Goal: Find specific page/section: Find specific page/section

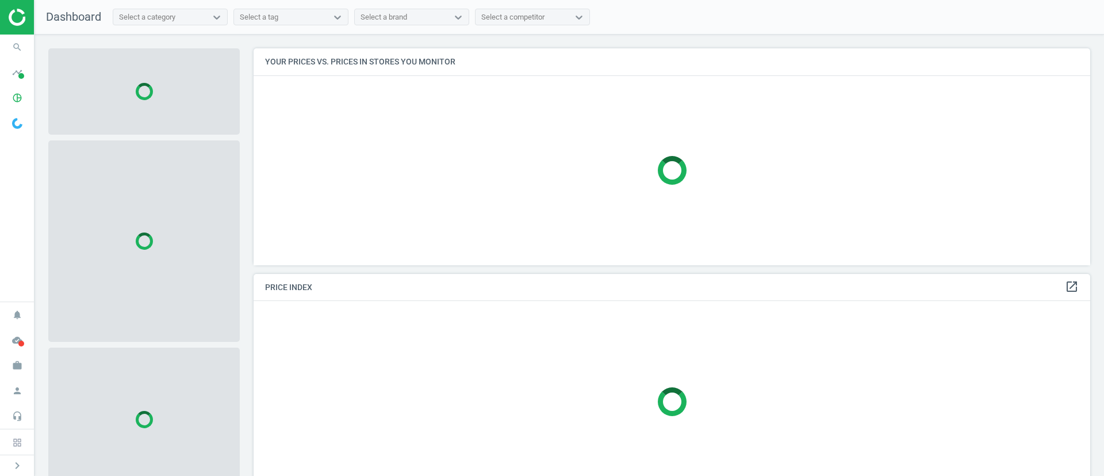
scroll to position [243, 851]
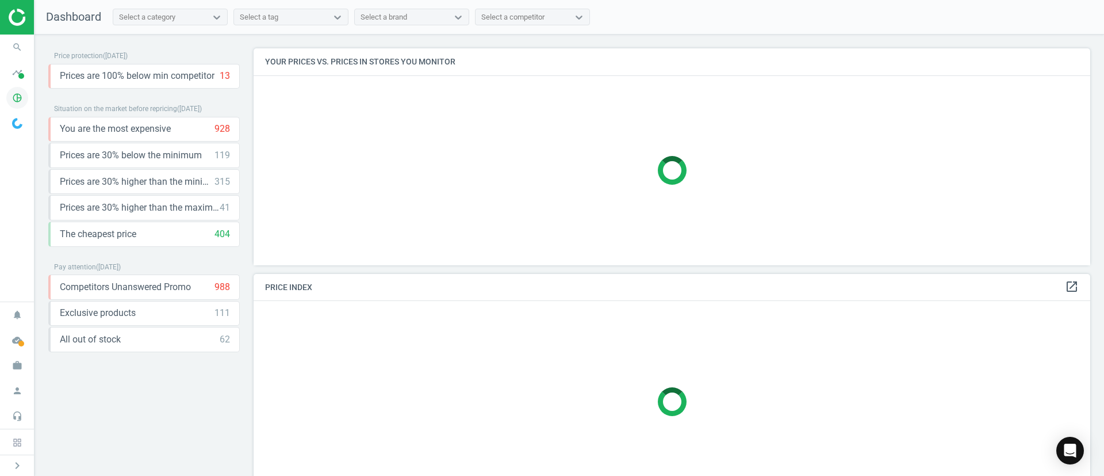
click at [19, 100] on icon "pie_chart_outlined" at bounding box center [17, 98] width 22 height 22
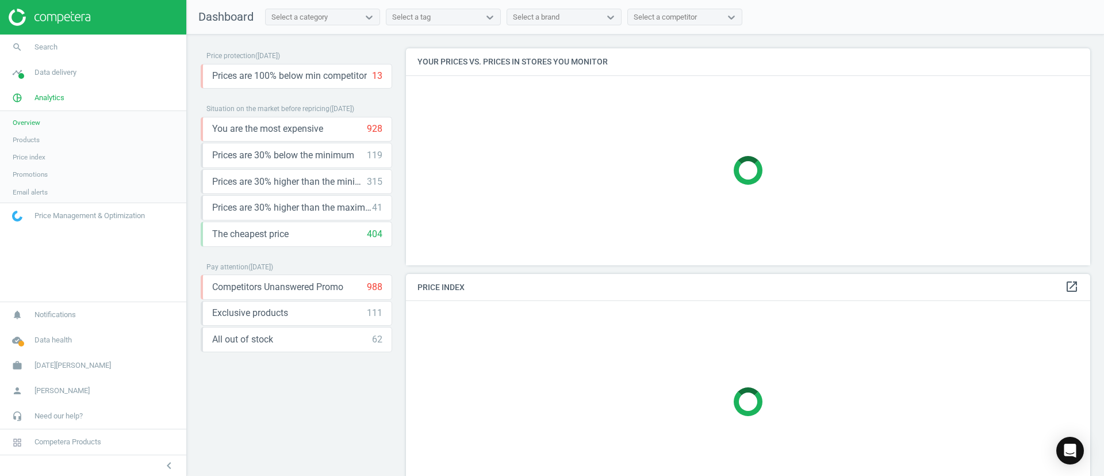
scroll to position [243, 698]
click at [36, 143] on span "Products" at bounding box center [26, 139] width 27 height 9
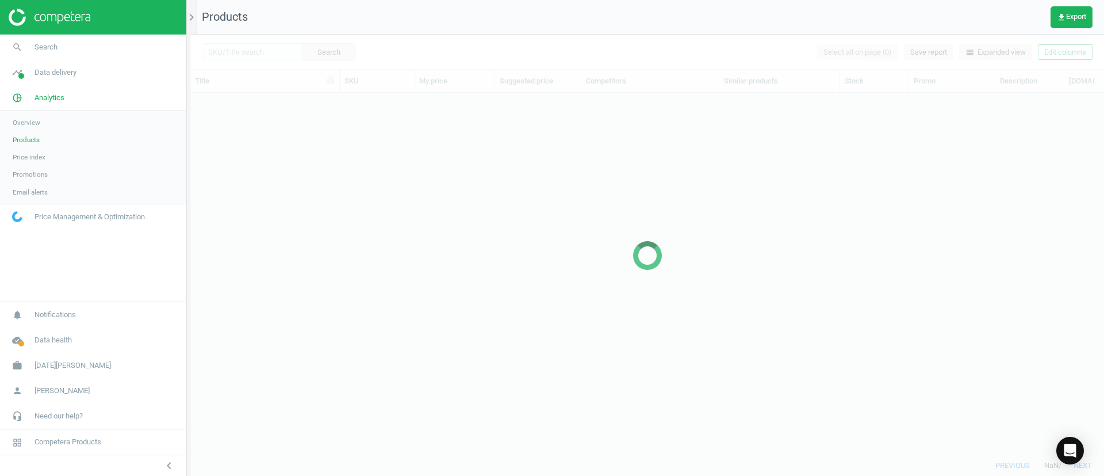
scroll to position [335, 901]
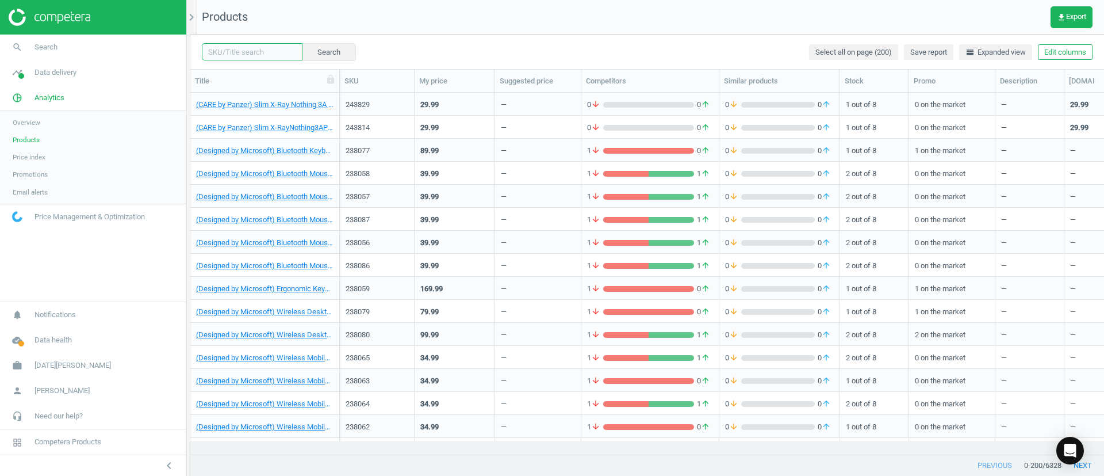
click at [254, 58] on input "text" at bounding box center [252, 51] width 101 height 17
paste input "243000"
type input "243000"
click at [318, 56] on button "Search" at bounding box center [328, 51] width 54 height 17
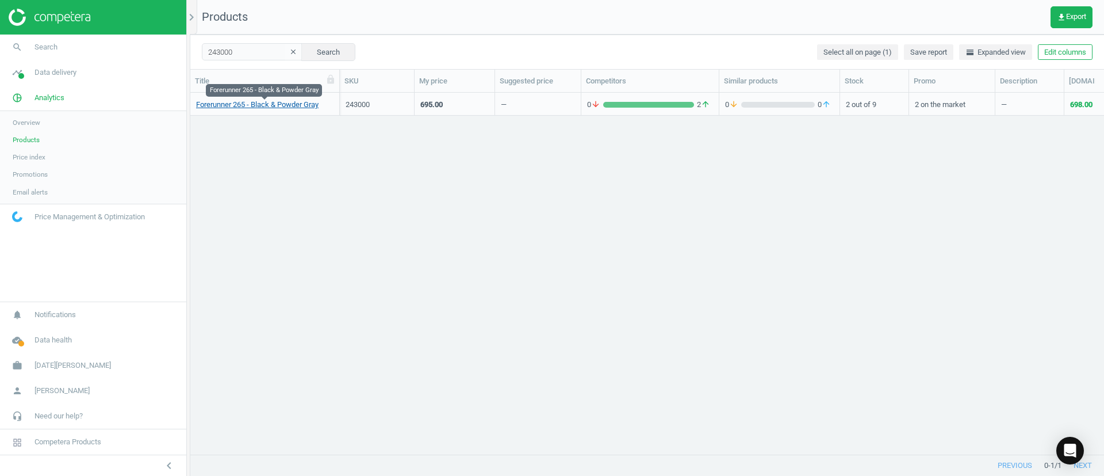
click at [286, 105] on link "Forerunner 265 - Black & Powder Gray" at bounding box center [257, 105] width 123 height 10
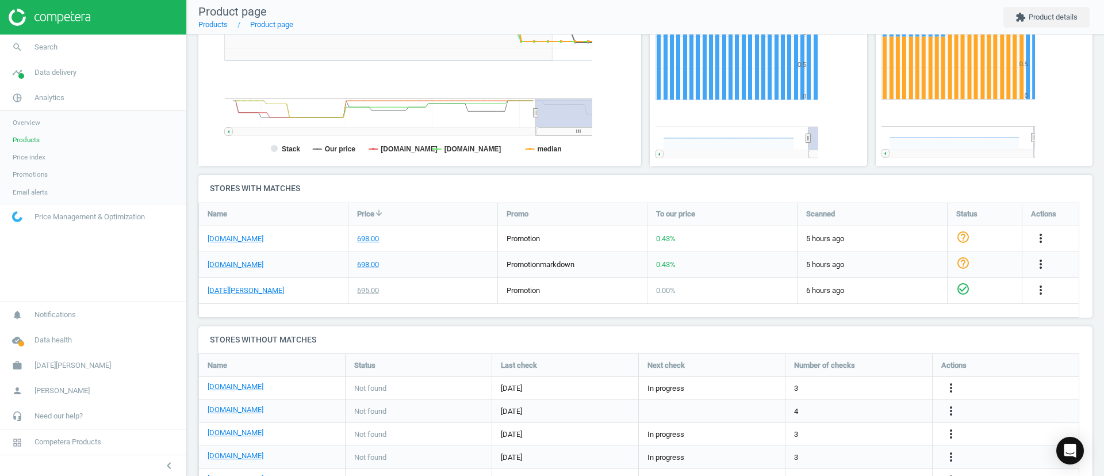
scroll to position [225, 908]
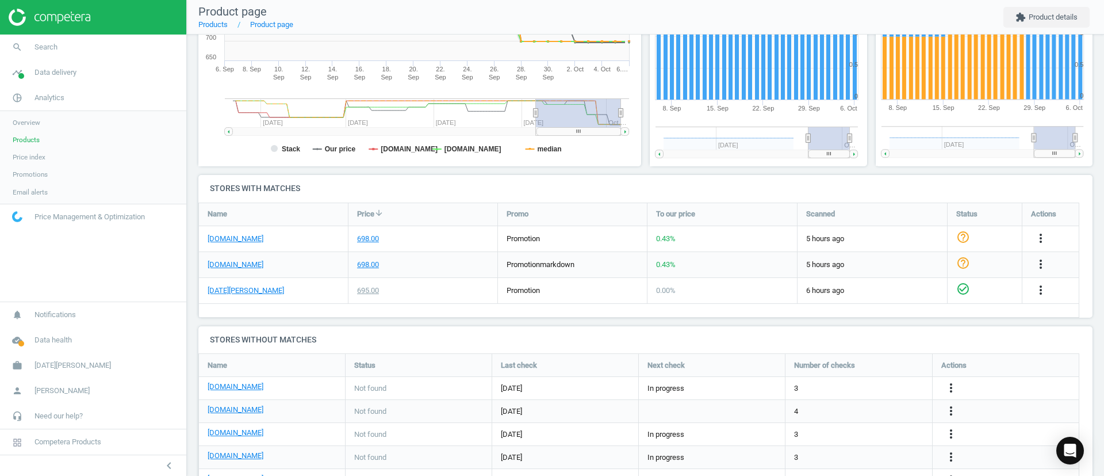
click at [24, 141] on span "Products" at bounding box center [26, 139] width 27 height 9
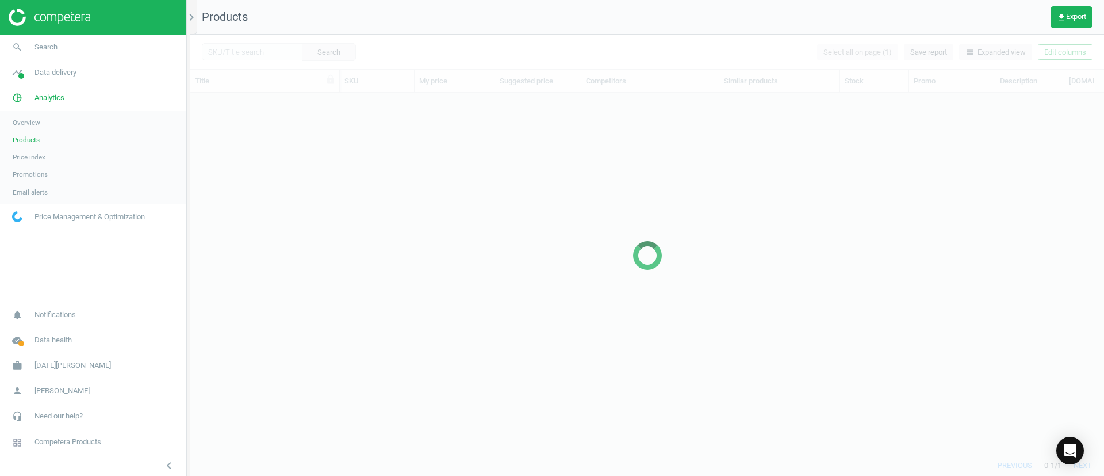
scroll to position [335, 901]
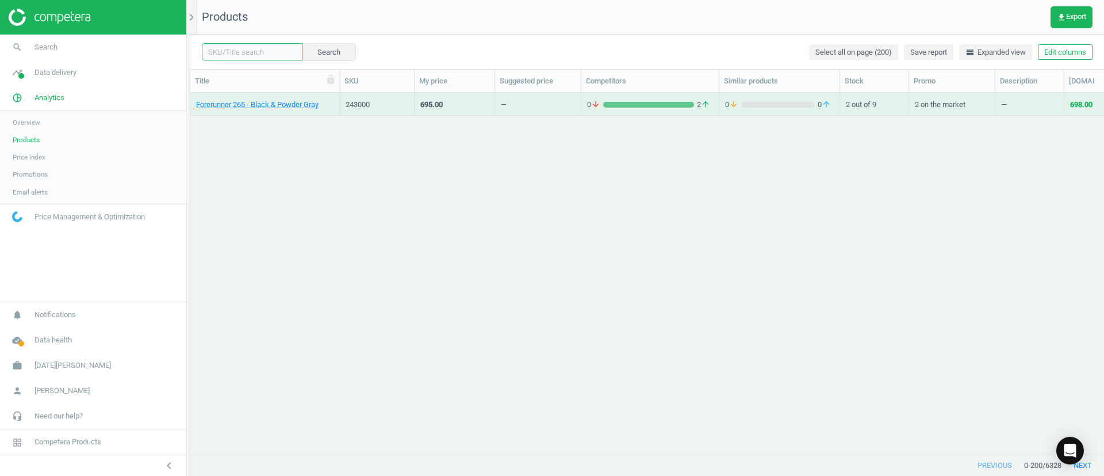
click at [262, 54] on input "text" at bounding box center [252, 51] width 101 height 17
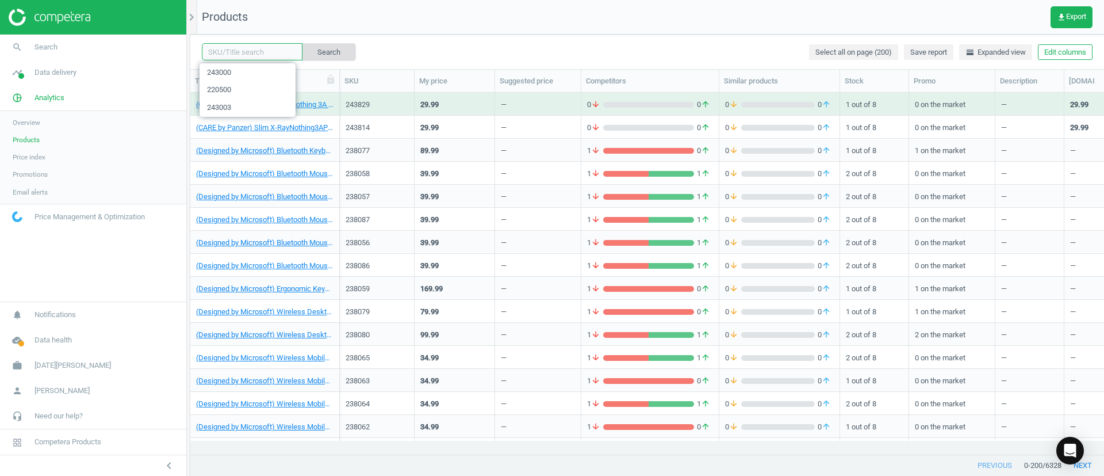
paste input "220740"
type input "220740"
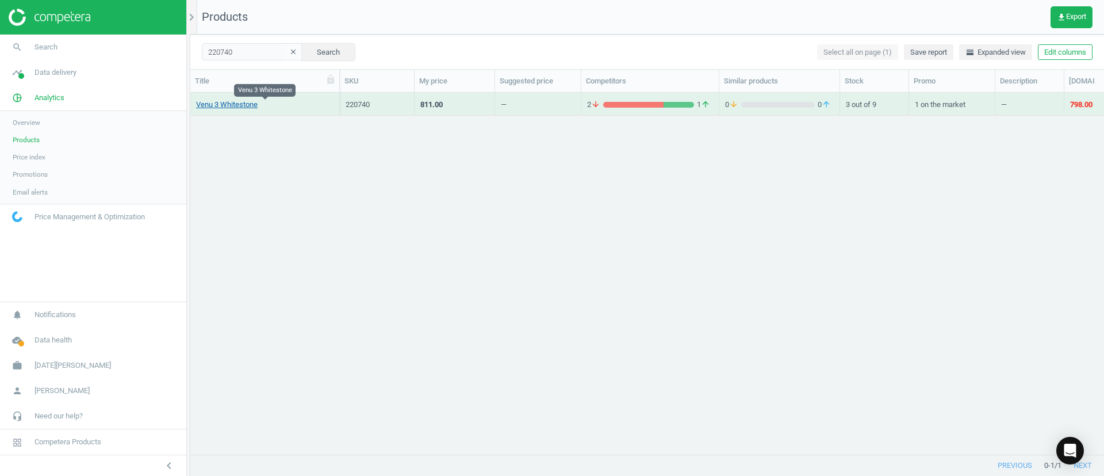
click at [250, 106] on link "Venu 3 Whitestone" at bounding box center [227, 105] width 62 height 10
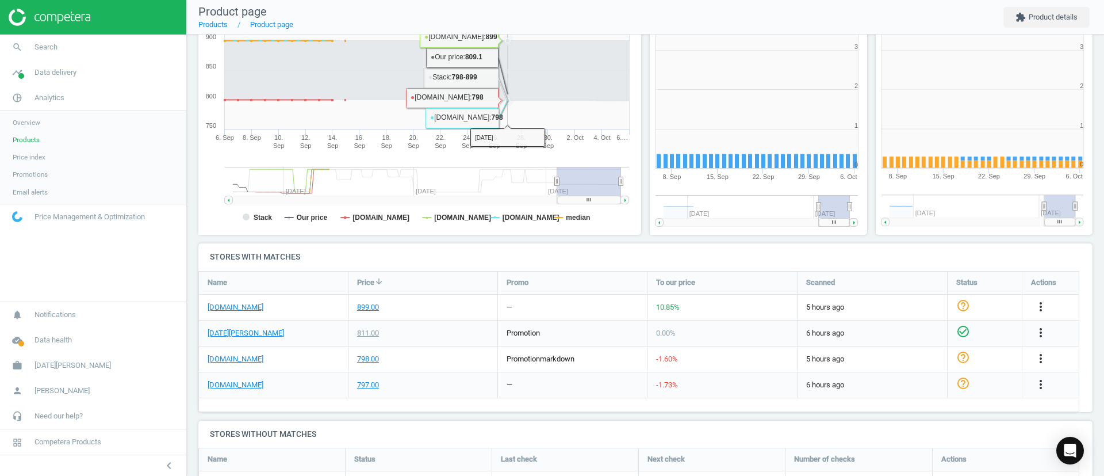
scroll to position [259, 0]
